Goal: Transaction & Acquisition: Book appointment/travel/reservation

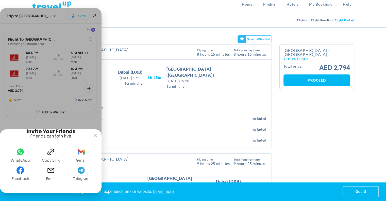
click at [82, 156] on span "gmail" at bounding box center [81, 153] width 8 height 10
click at [51, 178] on span "Email" at bounding box center [51, 178] width 10 height 4
click at [24, 159] on span "WhatsApp" at bounding box center [21, 160] width 20 height 4
click at [98, 132] on button "Joyned Window" at bounding box center [95, 135] width 7 height 7
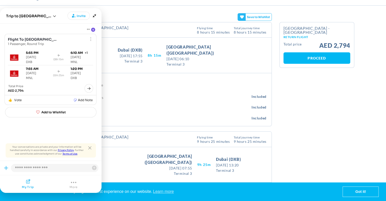
scroll to position [36, 0]
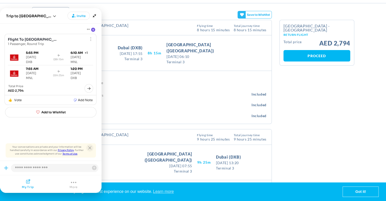
click at [90, 146] on icon "Close tooltip" at bounding box center [89, 147] width 3 height 3
click at [299, 122] on div "Flight Details Calendar BACK TO RESULTS [GEOGRAPHIC_DATA] - [GEOGRAPHIC_DATA] O…" at bounding box center [193, 187] width 330 height 335
